Goal: Navigation & Orientation: Find specific page/section

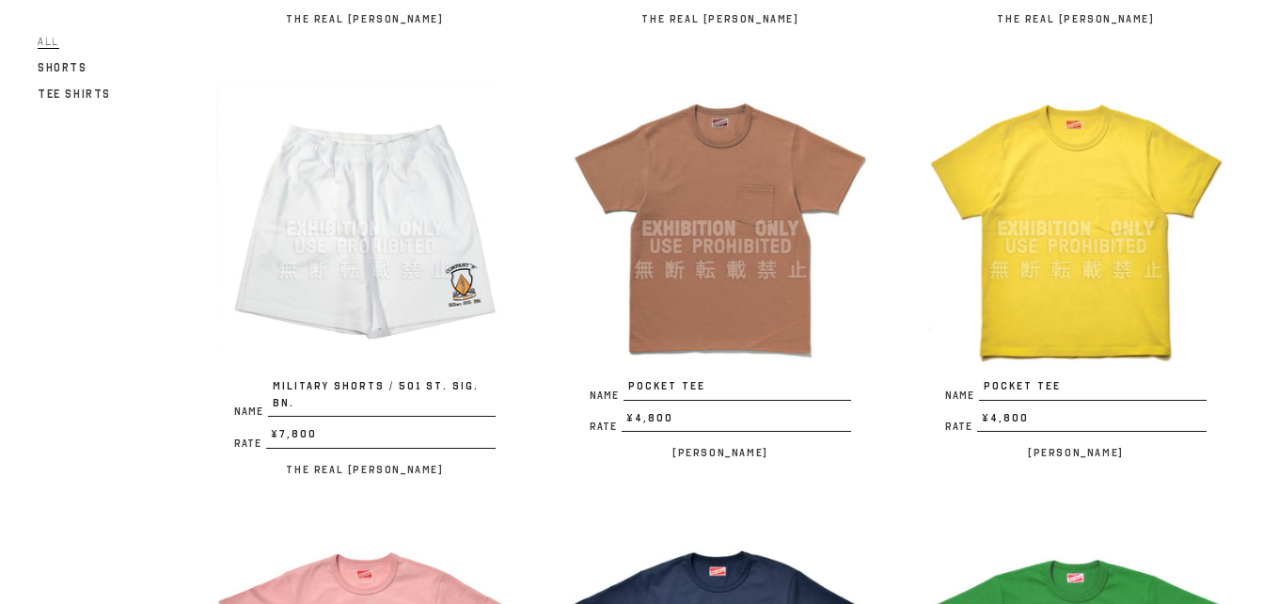
scroll to position [3292, 0]
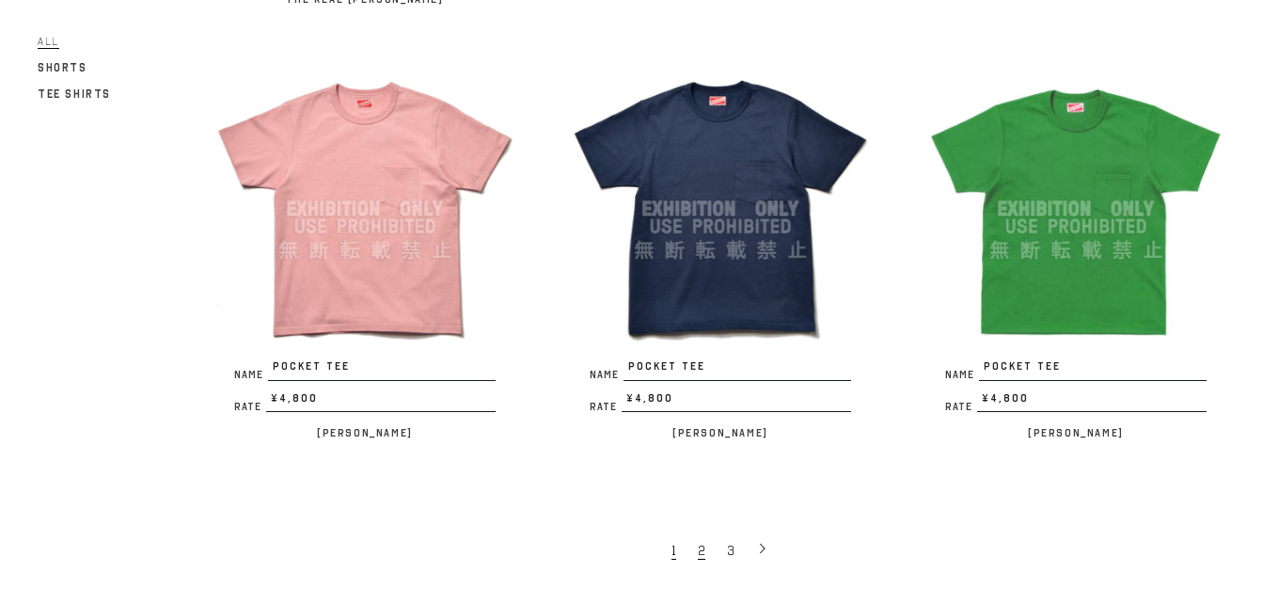
click at [704, 530] on link "2" at bounding box center [702, 549] width 29 height 38
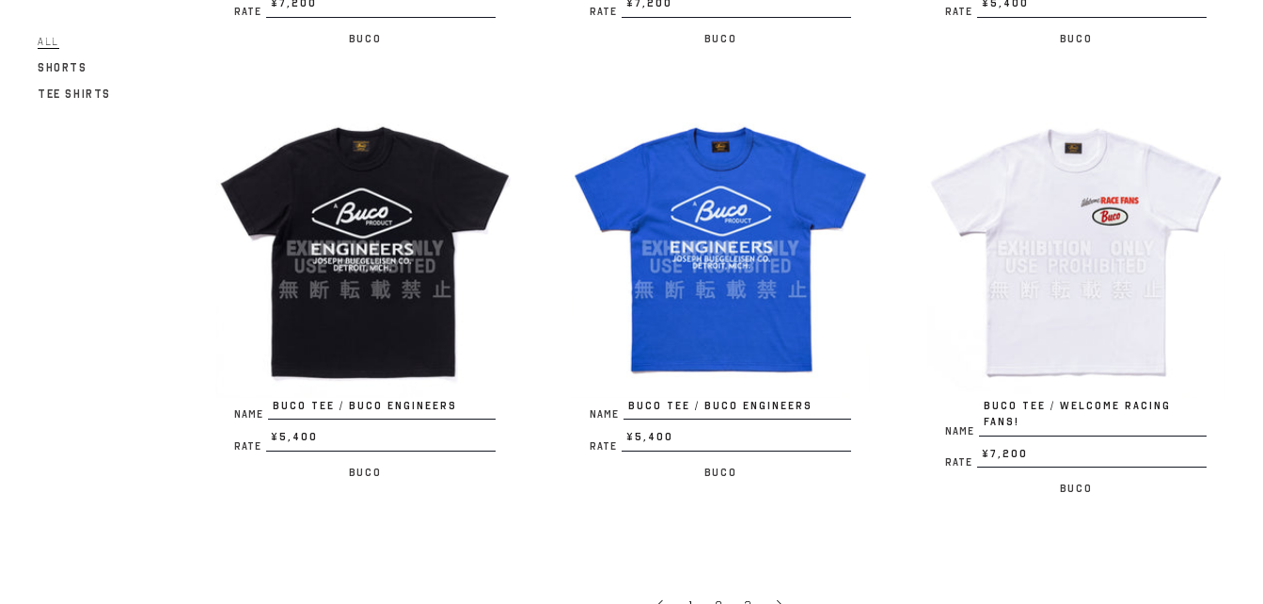
scroll to position [3386, 0]
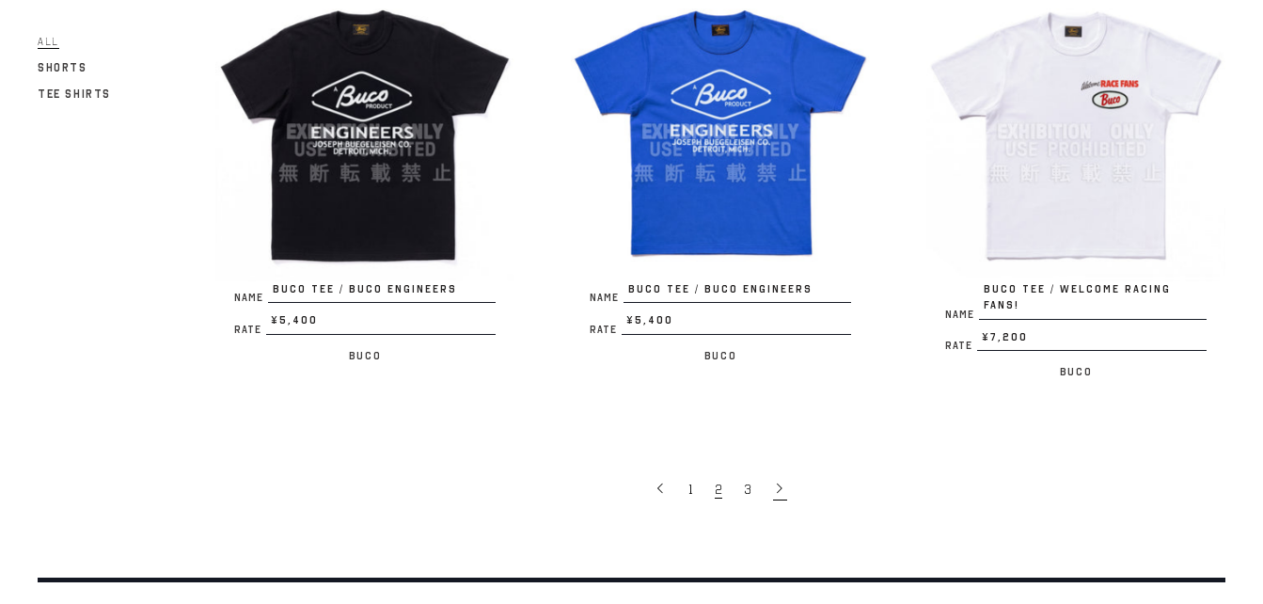
click at [783, 482] on icon at bounding box center [779, 488] width 13 height 13
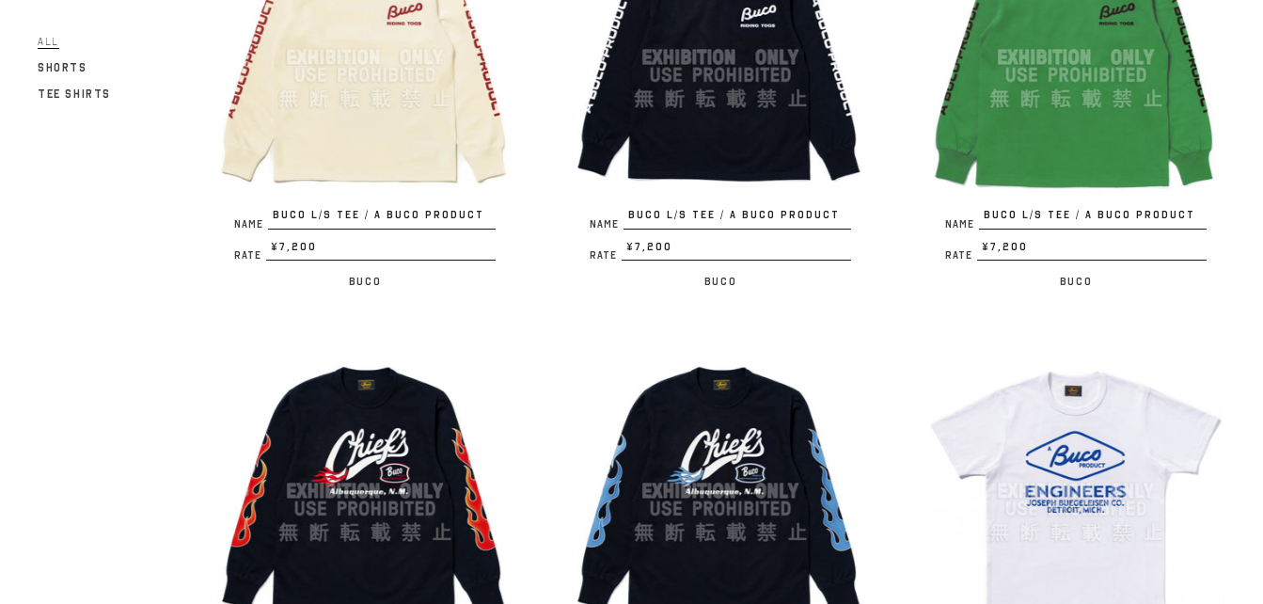
scroll to position [2633, 0]
